Goal: Task Accomplishment & Management: Manage account settings

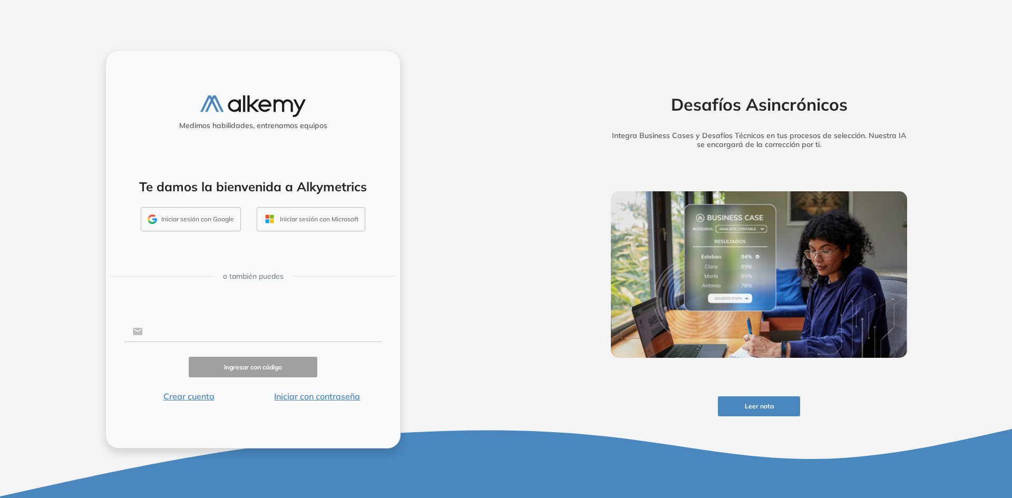
click at [208, 322] on input "text" at bounding box center [262, 331] width 239 height 20
type input "**********"
click at [217, 358] on button "Ingresar con código" at bounding box center [253, 367] width 129 height 21
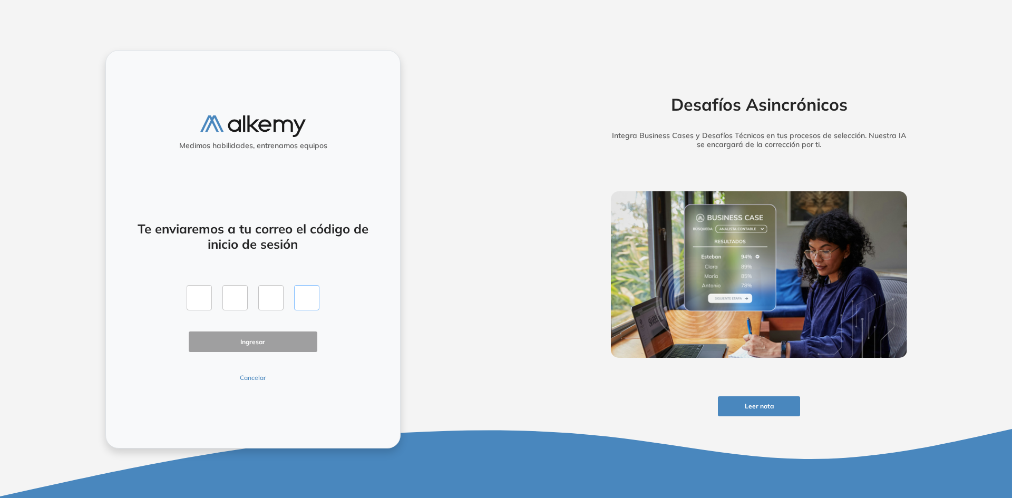
paste input "*"
type input "*"
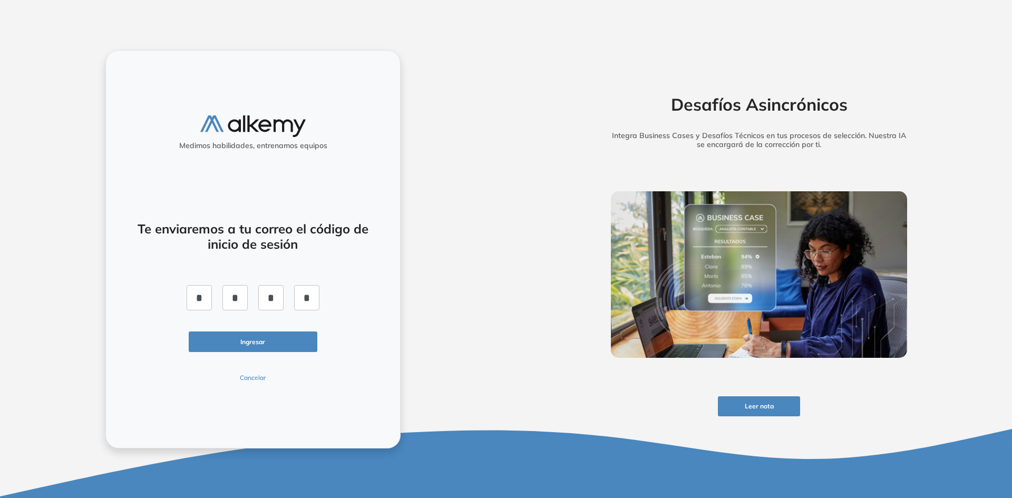
click at [297, 352] on button "Ingresar" at bounding box center [253, 341] width 129 height 21
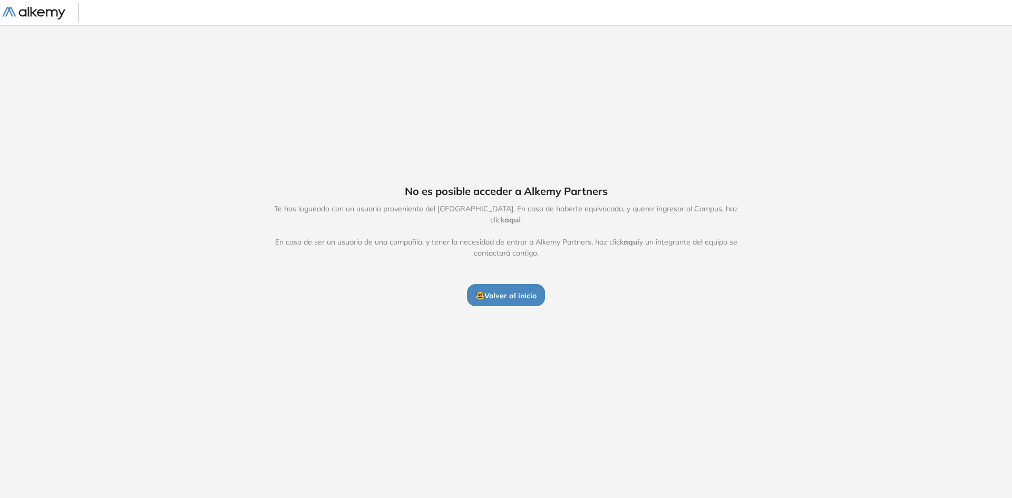
click at [874, 169] on div "No es posible acceder a Alkemy Partners Te has logueado con un usuario provenie…" at bounding box center [506, 244] width 1012 height 439
